Goal: Task Accomplishment & Management: Complete application form

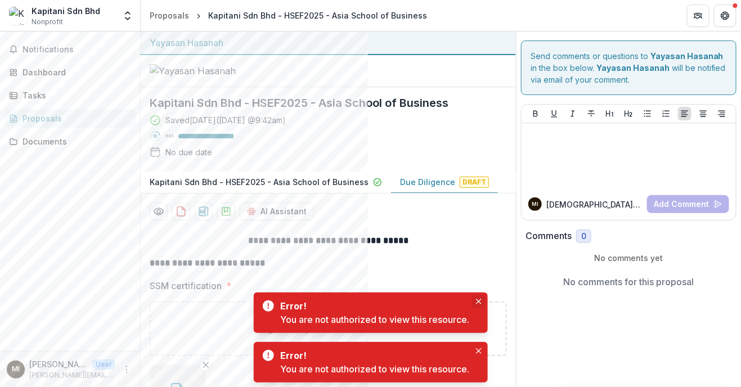
click at [481, 301] on icon "Close" at bounding box center [479, 302] width 6 height 6
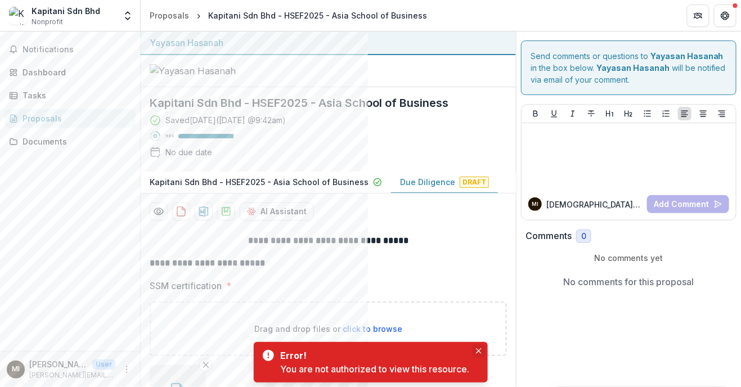
click at [480, 351] on icon "Close" at bounding box center [478, 351] width 6 height 6
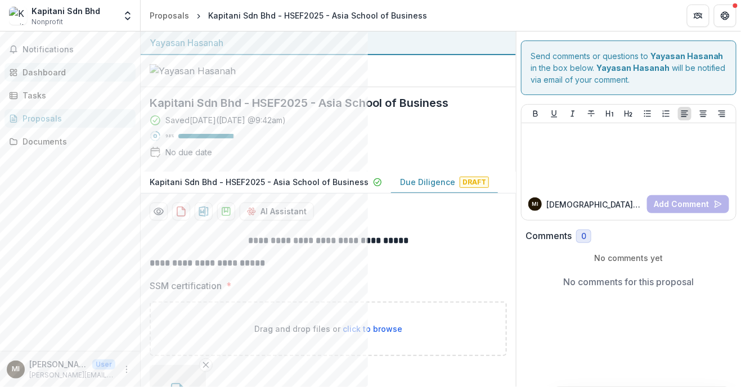
click at [34, 74] on div "Dashboard" at bounding box center [74, 72] width 104 height 12
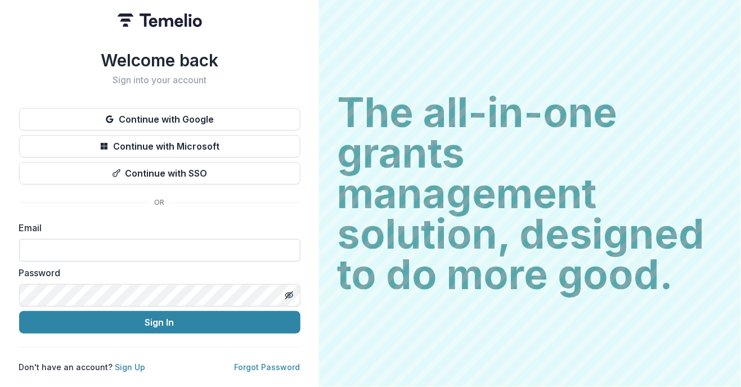
click at [134, 247] on input at bounding box center [159, 250] width 281 height 22
type input "**********"
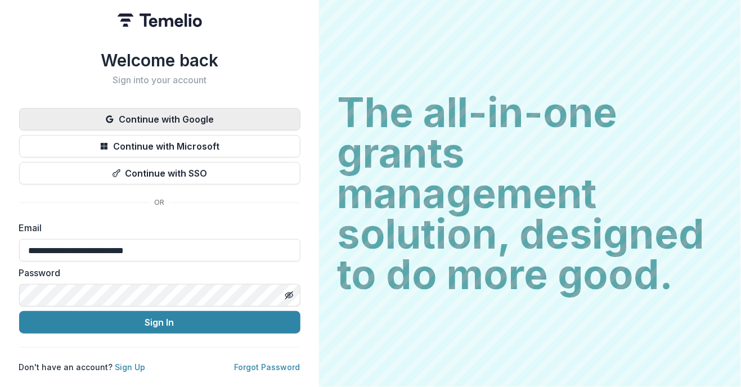
click at [161, 111] on button "Continue with Google" at bounding box center [159, 119] width 281 height 22
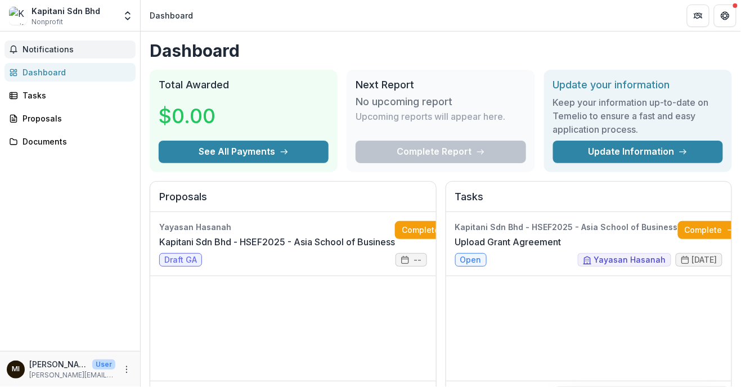
click at [39, 53] on span "Notifications" at bounding box center [76, 50] width 109 height 10
click at [336, 336] on div "Yayasan Hasanah Kapitani Sdn Bhd - HSEF2025 - Asia School of Business Complete …" at bounding box center [293, 296] width 286 height 169
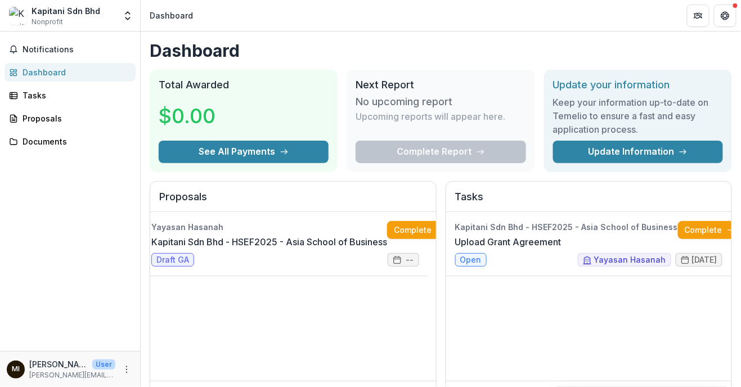
scroll to position [0, 28]
click at [561, 249] on link "Upload Grant Agreement" at bounding box center [508, 241] width 106 height 13
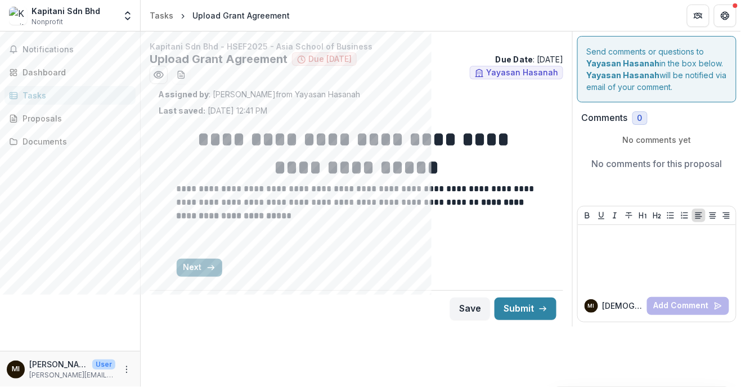
click at [208, 265] on icon "button" at bounding box center [210, 267] width 9 height 9
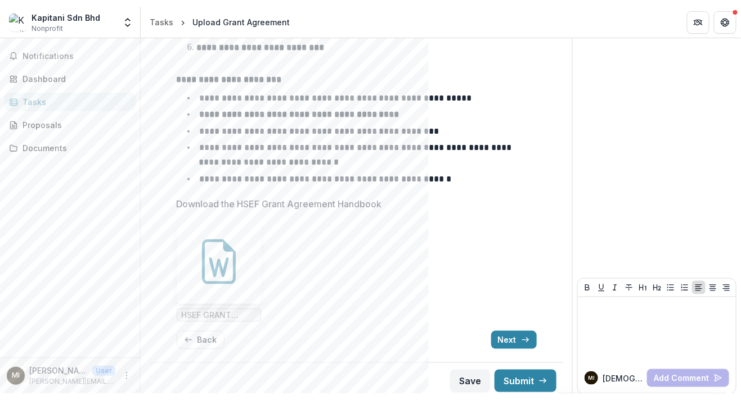
scroll to position [225, 0]
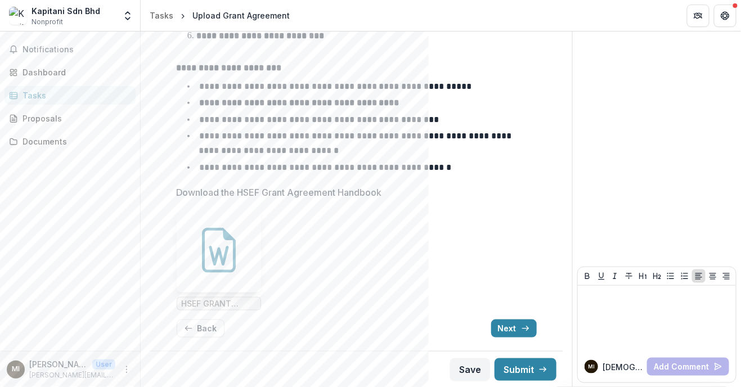
click at [226, 255] on icon at bounding box center [218, 250] width 45 height 45
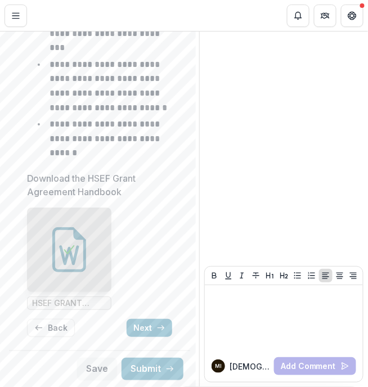
scroll to position [538, 0]
click at [142, 327] on button "Next" at bounding box center [150, 328] width 46 height 18
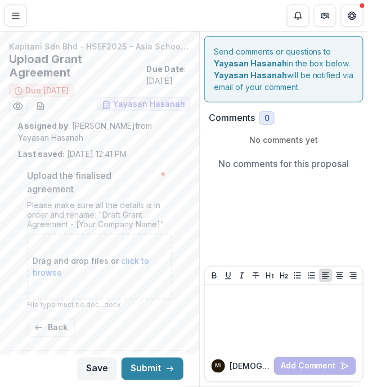
scroll to position [0, 0]
click at [61, 327] on button "Back" at bounding box center [51, 328] width 48 height 18
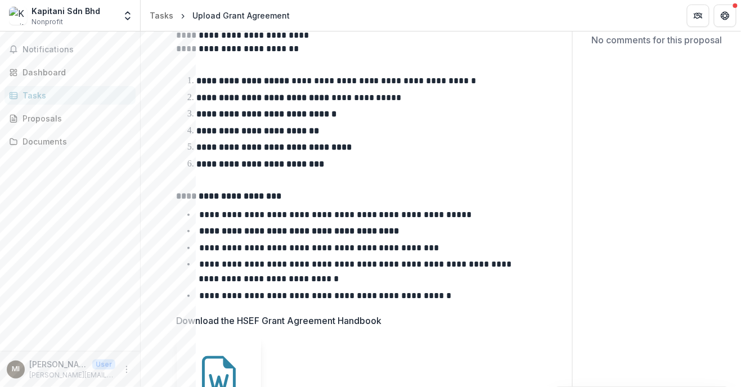
scroll to position [80, 0]
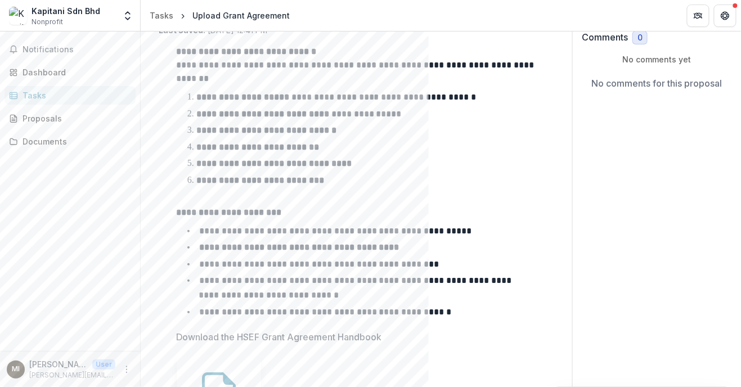
click at [237, 202] on p at bounding box center [357, 198] width 360 height 13
click at [729, 21] on button "Get Help" at bounding box center [725, 15] width 22 height 22
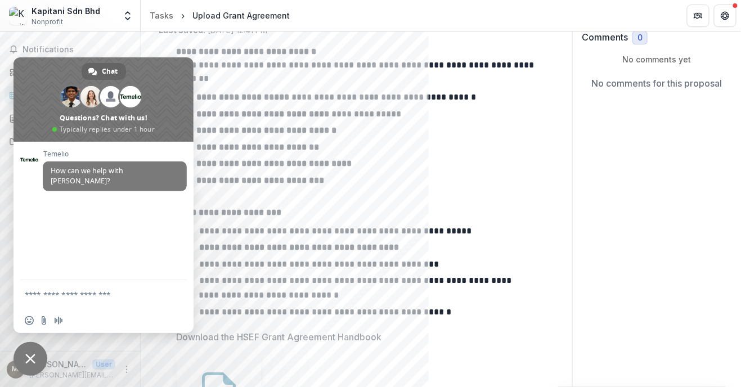
click at [494, 36] on div "**********" at bounding box center [357, 263] width 360 height 455
click at [529, 188] on div "**********" at bounding box center [357, 183] width 360 height 276
click at [21, 358] on span "Close chat" at bounding box center [30, 359] width 34 height 34
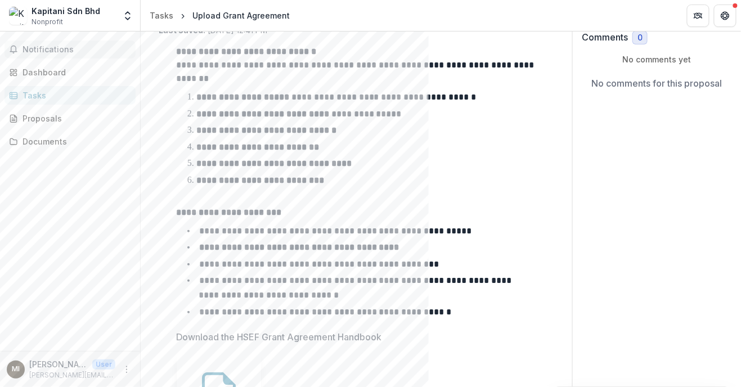
click at [42, 46] on span "Notifications" at bounding box center [76, 50] width 109 height 10
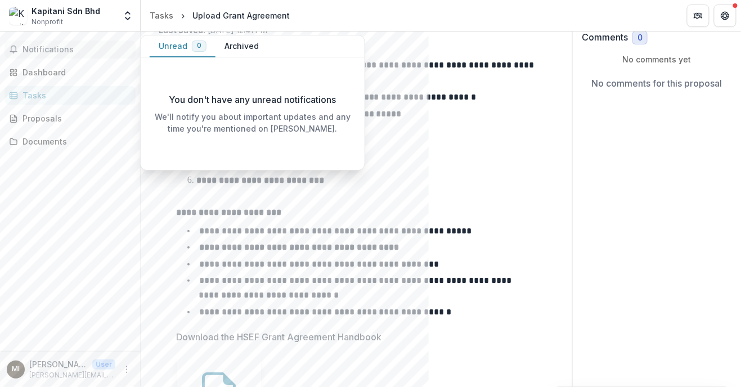
click at [241, 42] on button "Archived" at bounding box center [241, 46] width 52 height 22
click at [169, 46] on button "Unread 0" at bounding box center [183, 46] width 66 height 22
click at [235, 44] on button "Archived" at bounding box center [241, 46] width 52 height 22
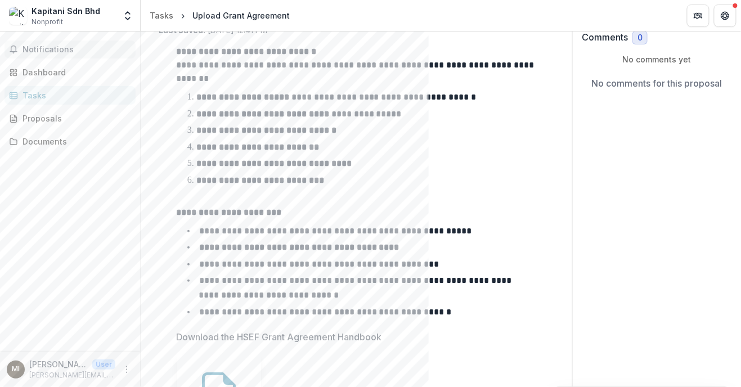
click at [488, 197] on p at bounding box center [357, 198] width 360 height 13
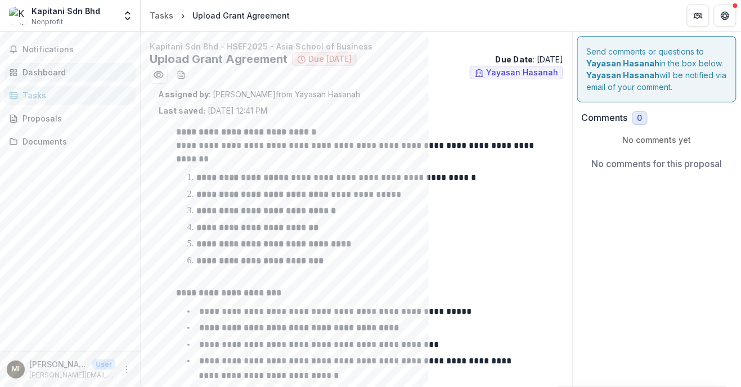
click at [42, 73] on div "Dashboard" at bounding box center [74, 72] width 104 height 12
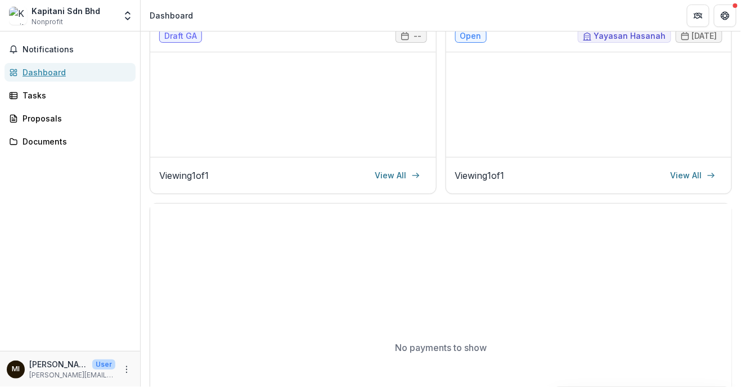
scroll to position [310, 0]
